Goal: Information Seeking & Learning: Find specific fact

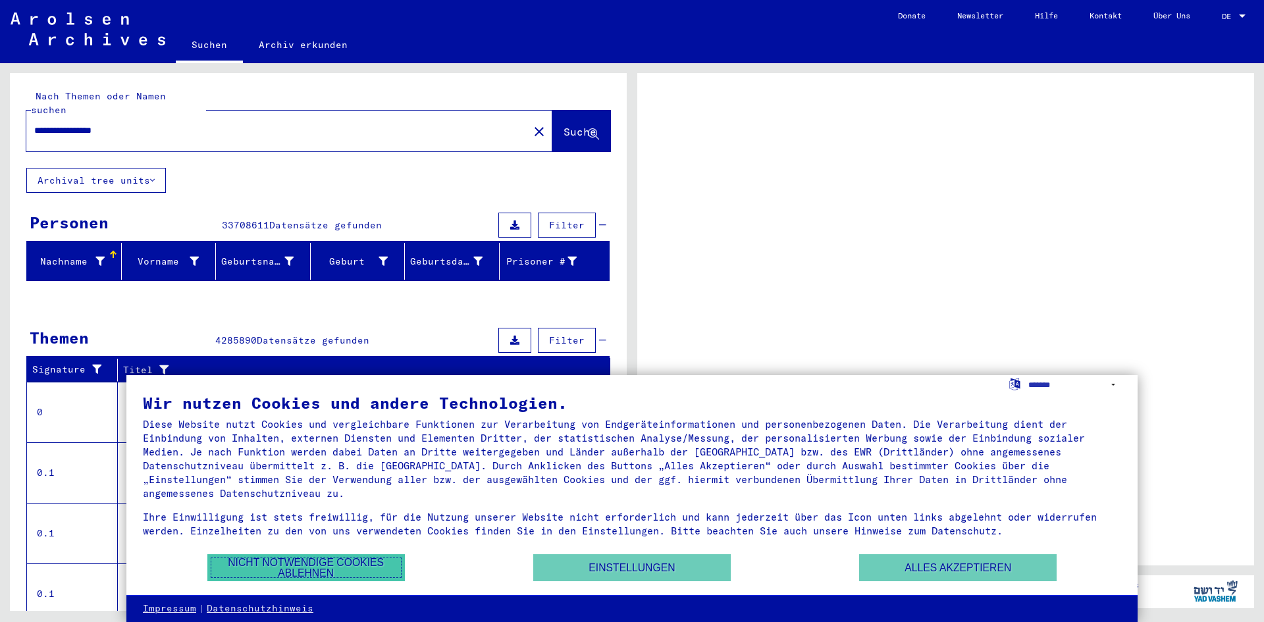
click at [325, 565] on button "Nicht notwendige Cookies ablehnen" at bounding box center [306, 567] width 198 height 27
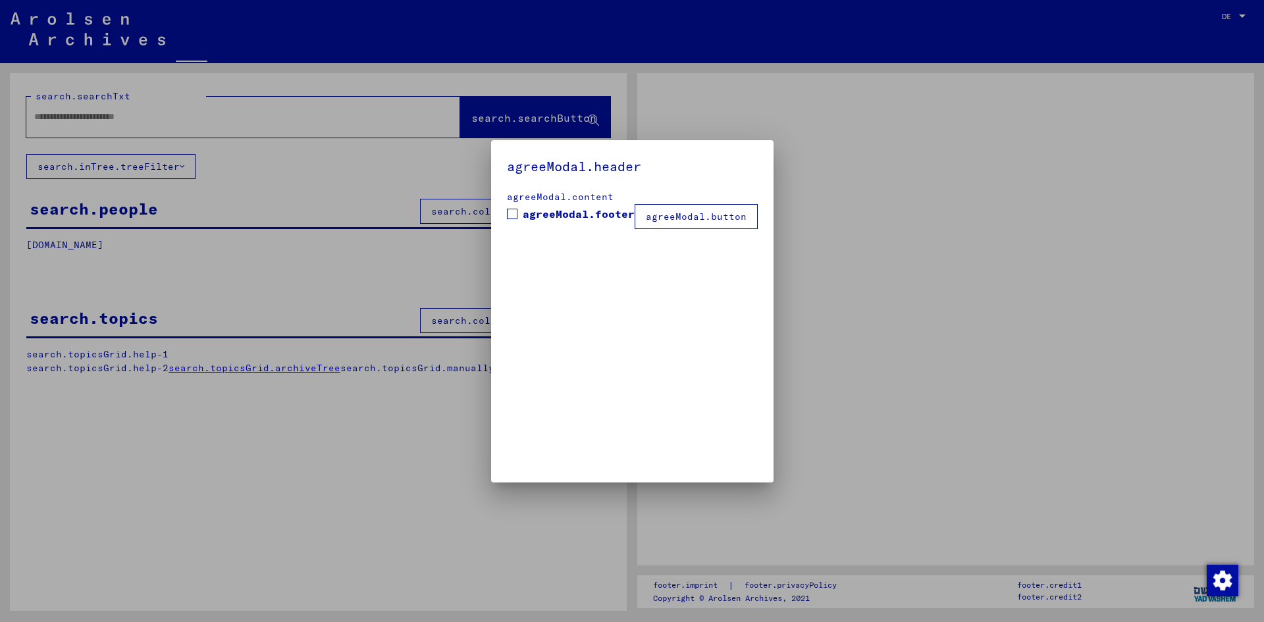
type input "**********"
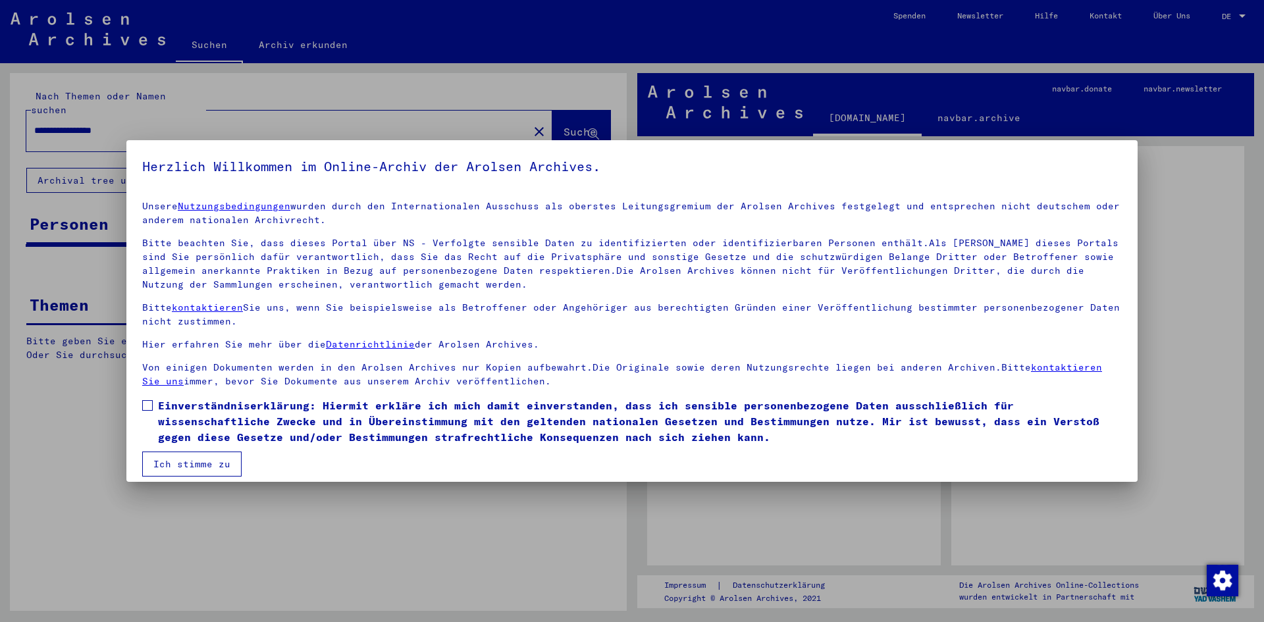
drag, startPoint x: 146, startPoint y: 404, endPoint x: 150, endPoint y: 411, distance: 8.0
click at [146, 404] on span at bounding box center [147, 405] width 11 height 11
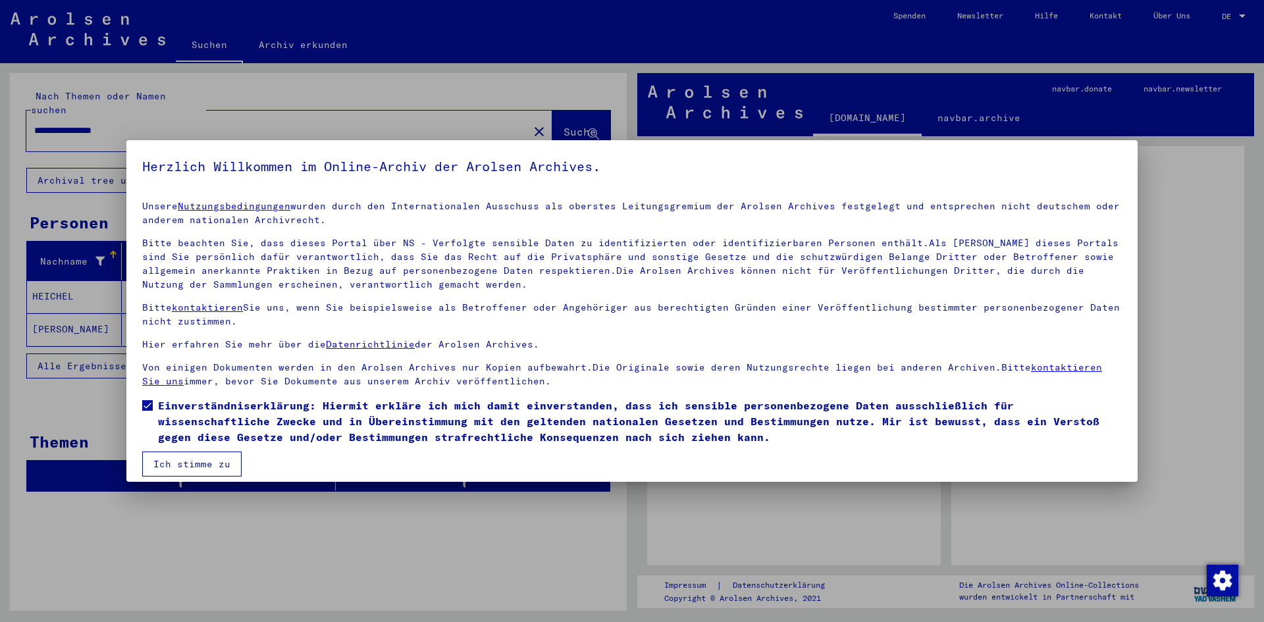
click at [186, 460] on button "Ich stimme zu" at bounding box center [191, 464] width 99 height 25
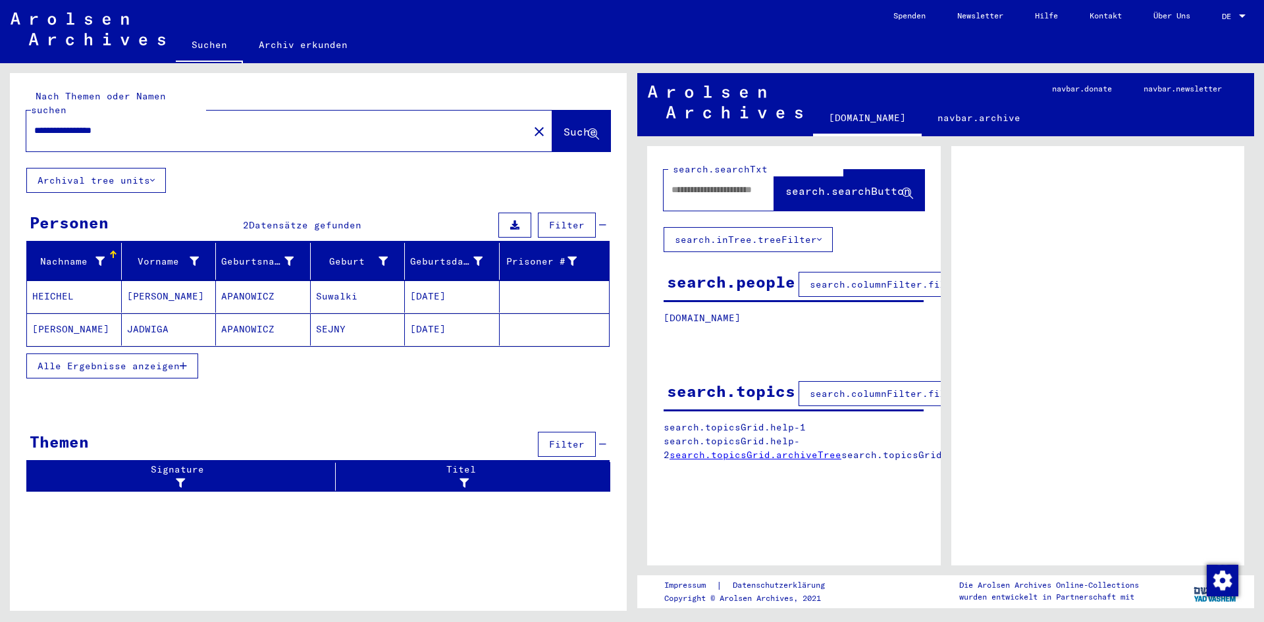
click at [76, 360] on span "Alle Ergebnisse anzeigen" at bounding box center [109, 366] width 142 height 12
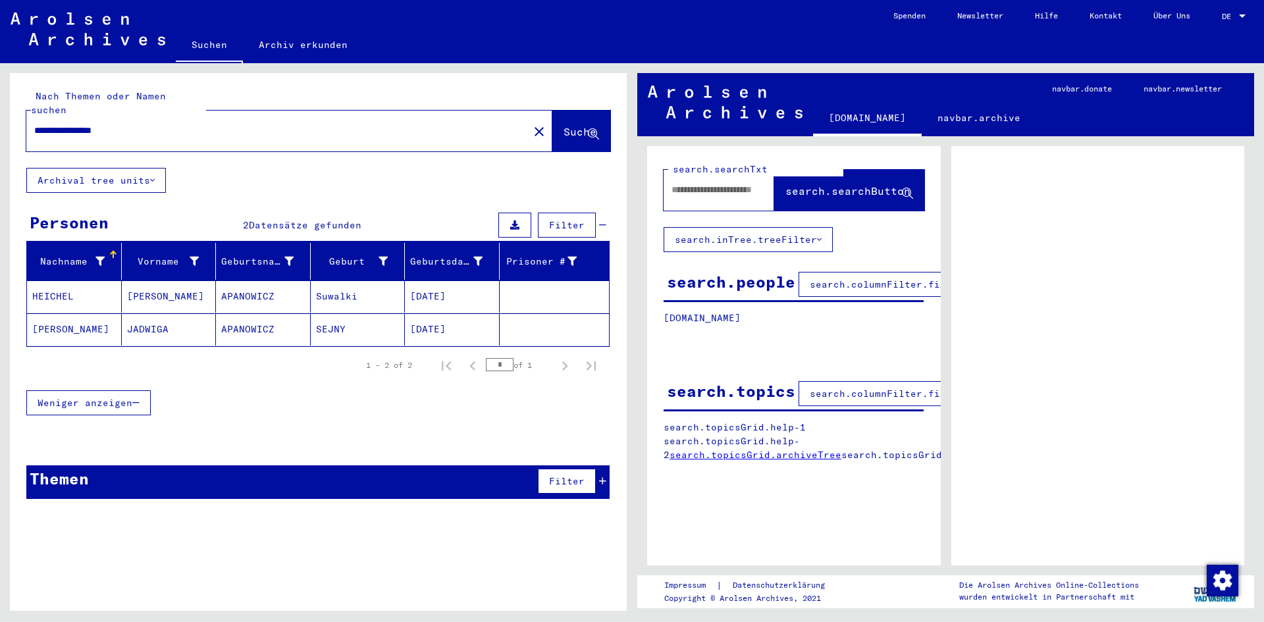
click at [56, 282] on mat-cell "HEICHEL" at bounding box center [74, 296] width 95 height 32
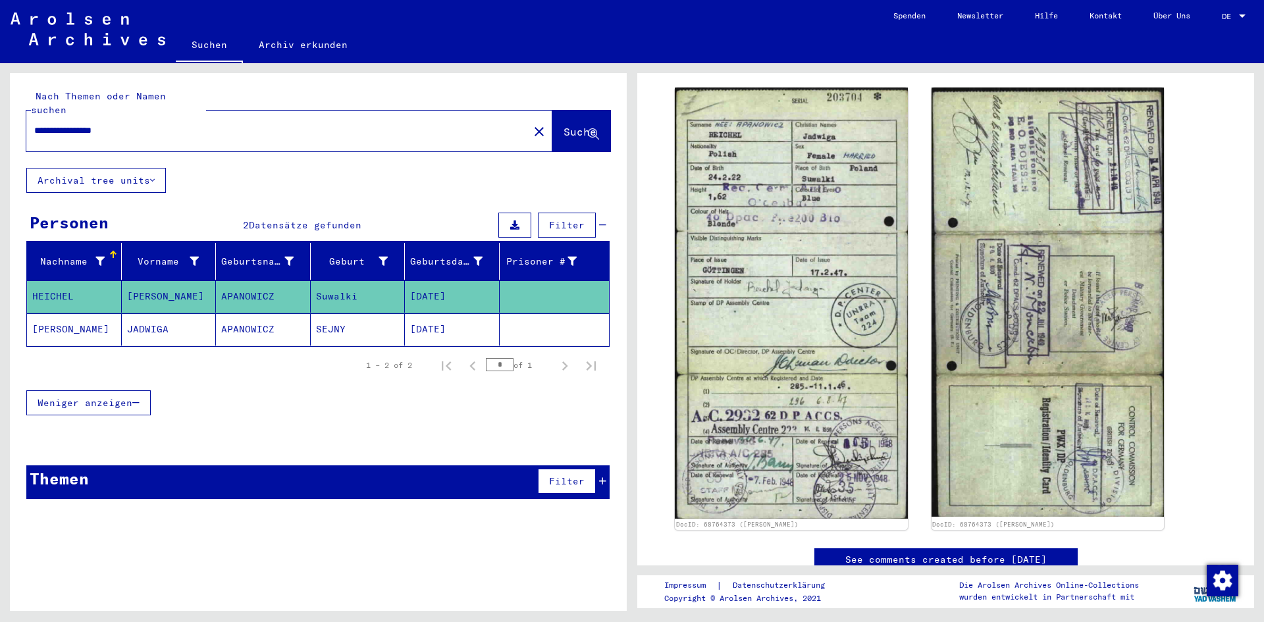
scroll to position [368, 0]
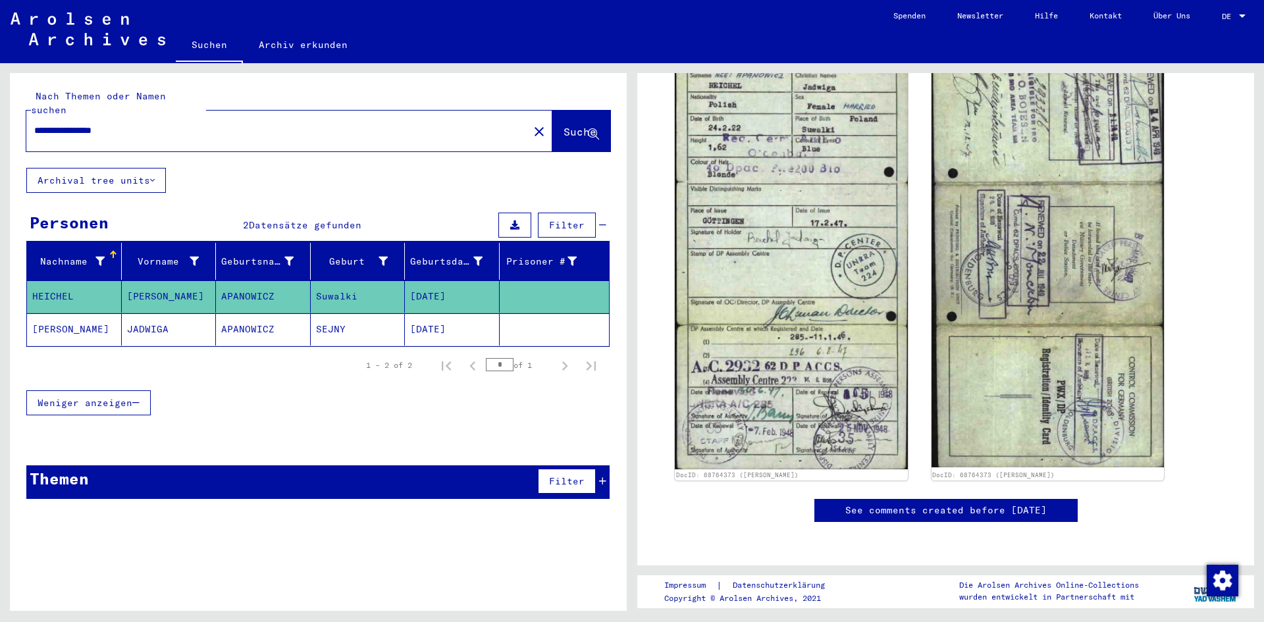
click at [58, 323] on mat-cell "[PERSON_NAME]" at bounding box center [74, 329] width 95 height 32
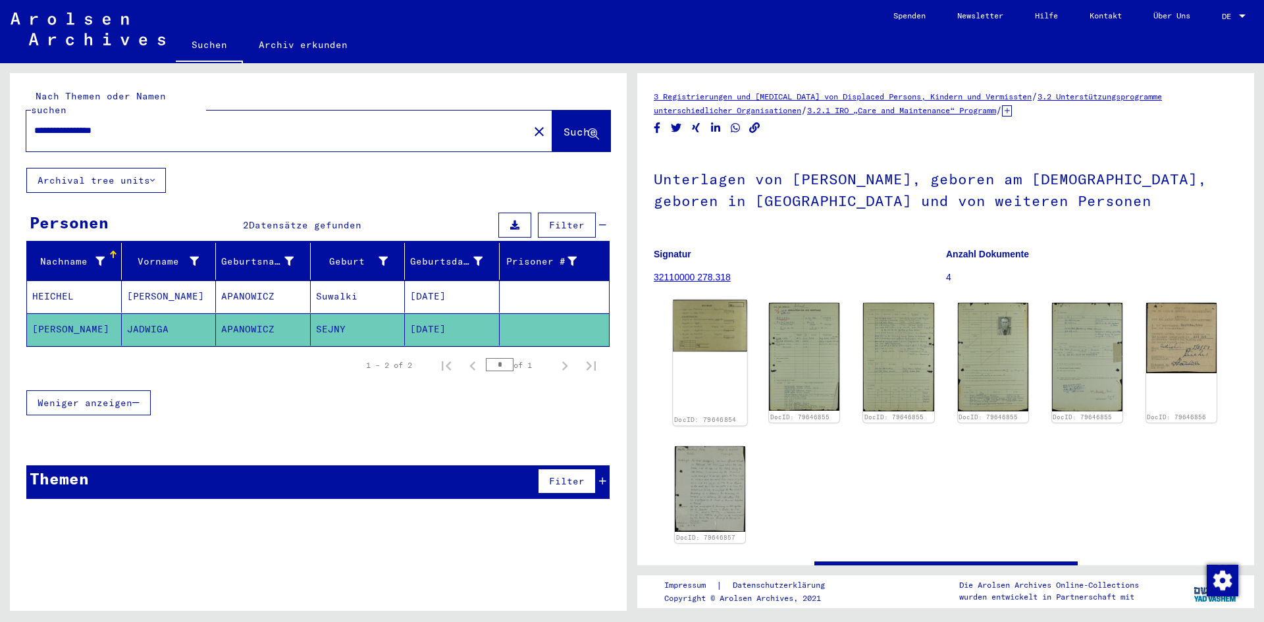
click at [699, 322] on img at bounding box center [710, 326] width 74 height 52
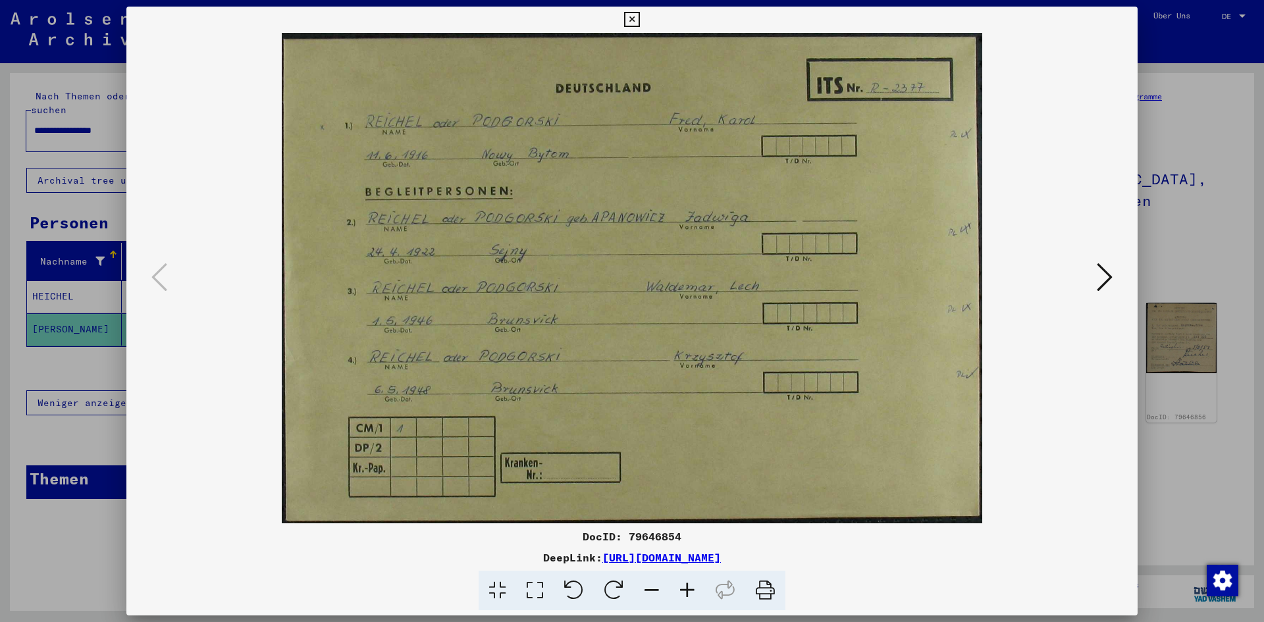
click at [1105, 279] on icon at bounding box center [1105, 277] width 16 height 32
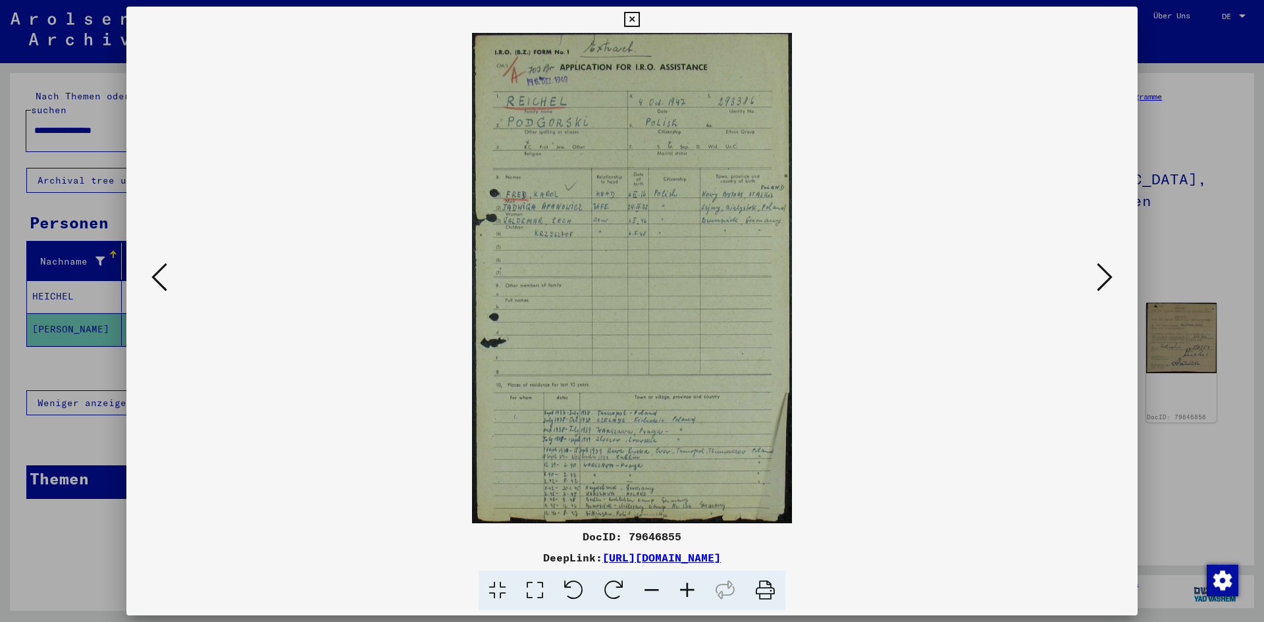
click at [1105, 279] on icon at bounding box center [1105, 277] width 16 height 32
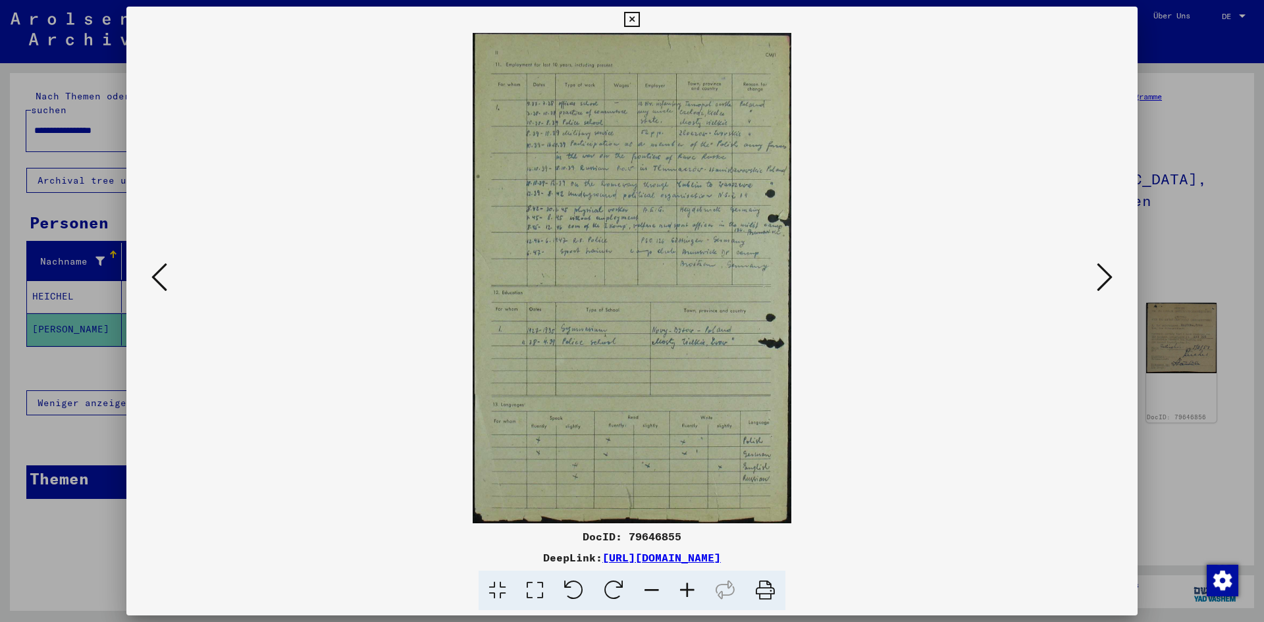
click at [161, 284] on icon at bounding box center [159, 277] width 16 height 32
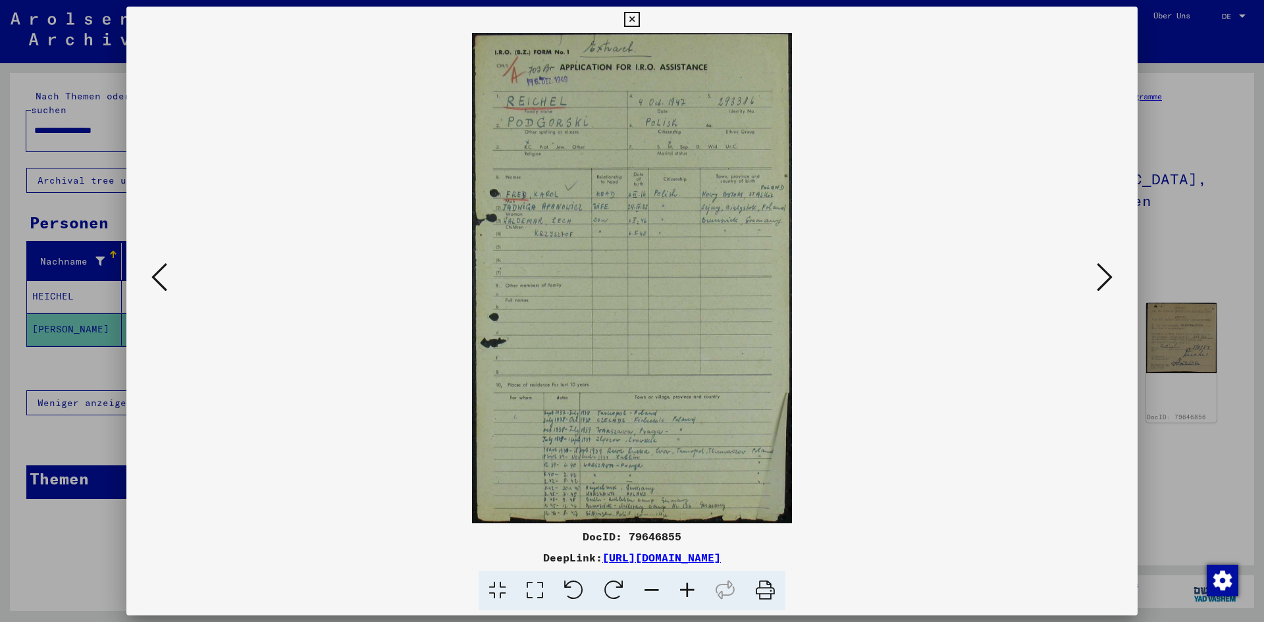
click at [1104, 282] on icon at bounding box center [1105, 277] width 16 height 32
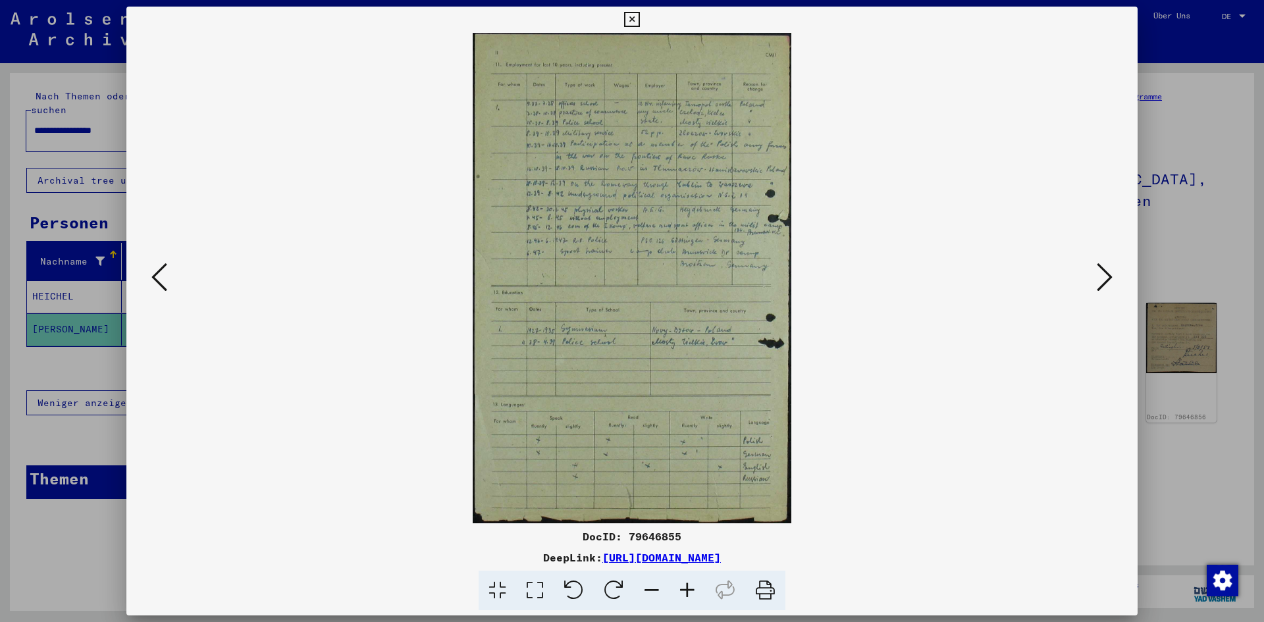
click at [1104, 282] on icon at bounding box center [1105, 277] width 16 height 32
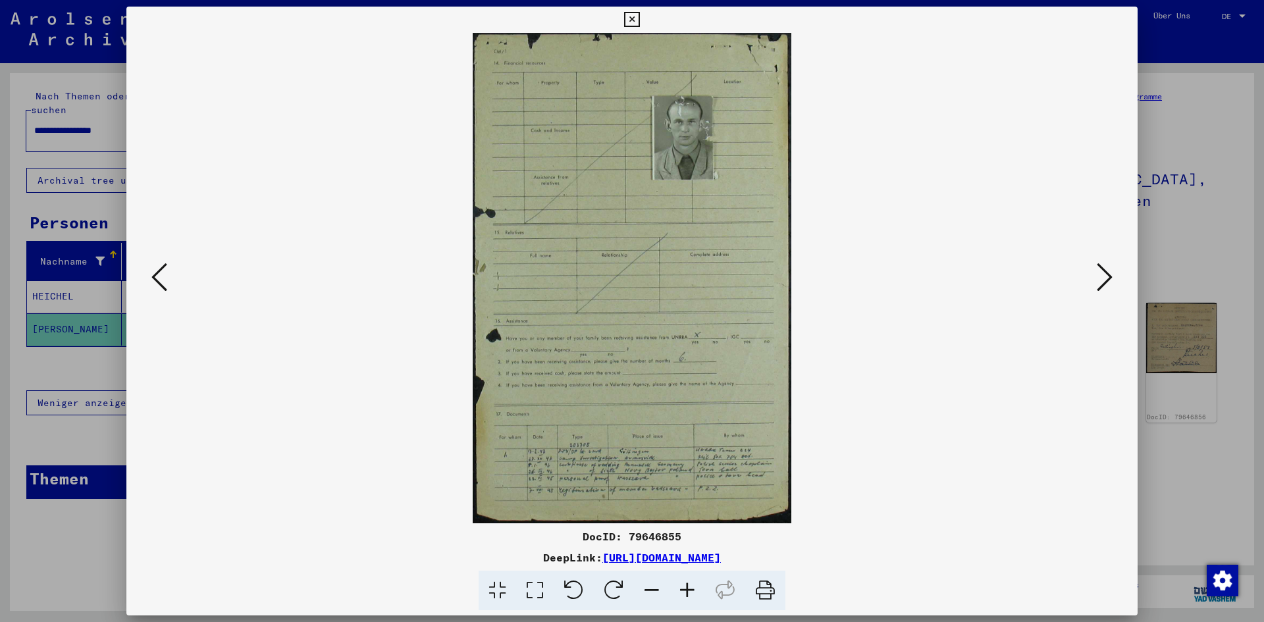
click at [1104, 282] on icon at bounding box center [1105, 277] width 16 height 32
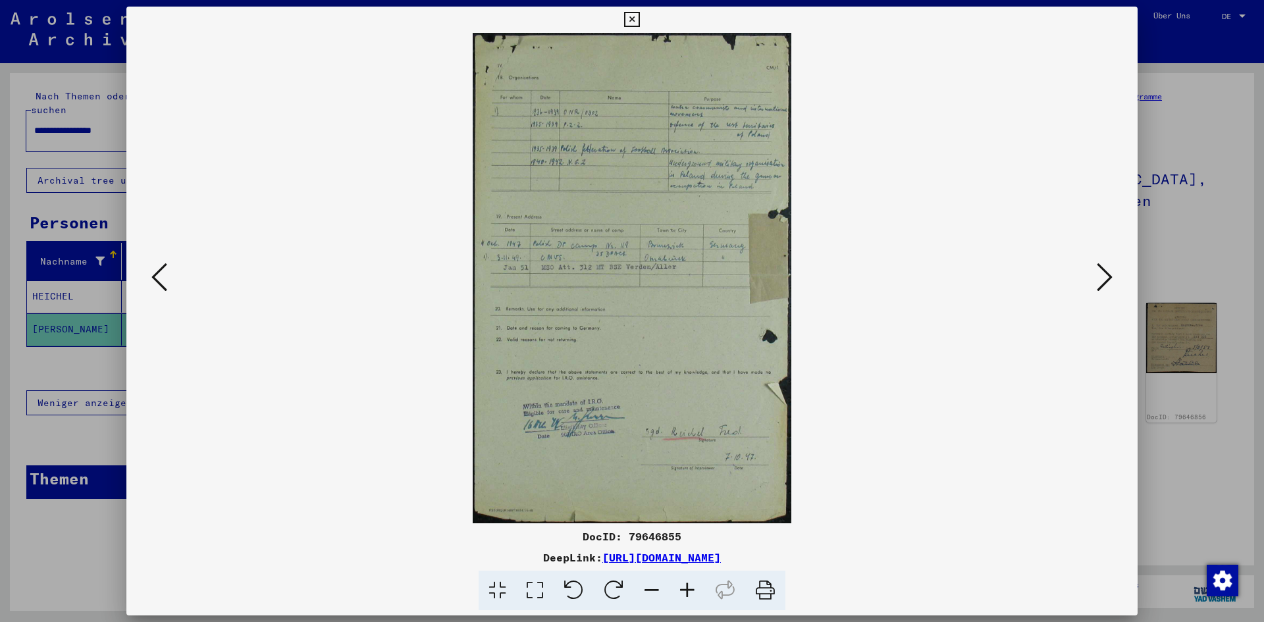
click at [1104, 282] on icon at bounding box center [1105, 277] width 16 height 32
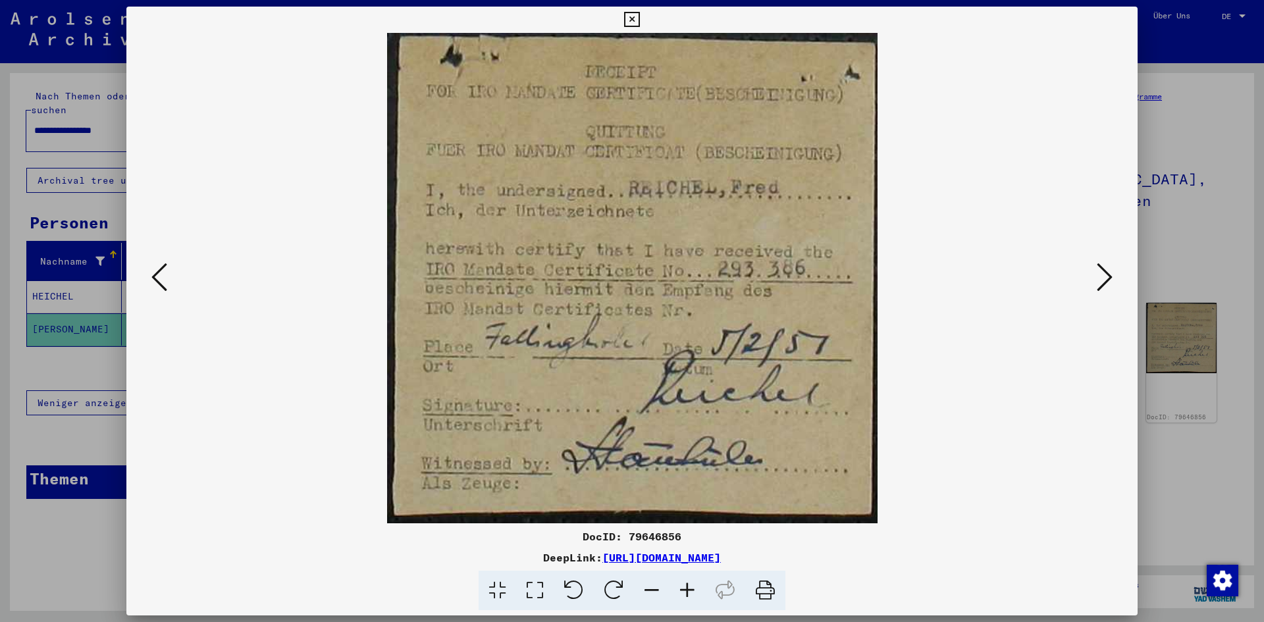
click at [1104, 282] on icon at bounding box center [1105, 277] width 16 height 32
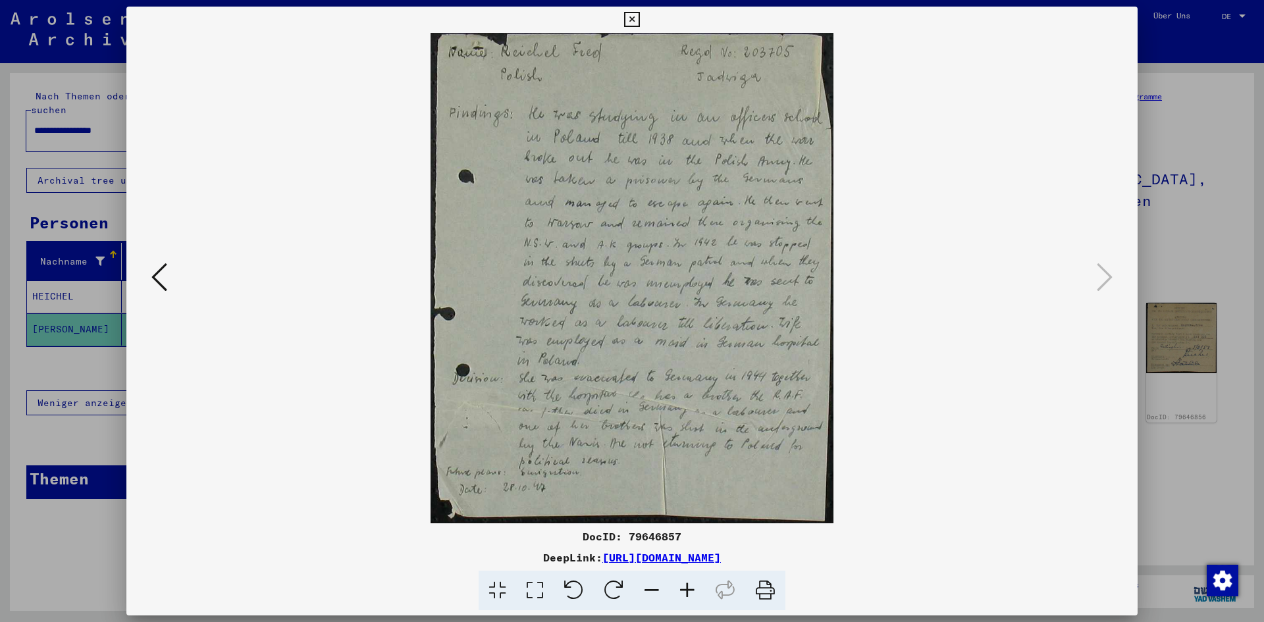
click at [631, 13] on icon at bounding box center [631, 20] width 15 height 16
